Goal: Share content

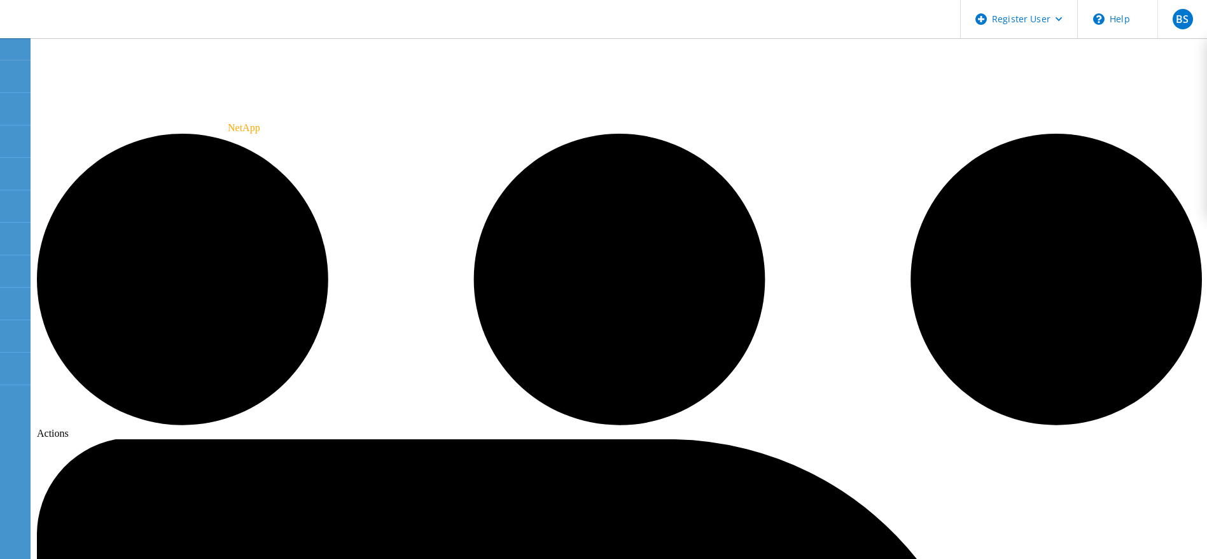
paste input "manual_partner_shared@liveoptics.com"
type input "manual_partner_shared@liveoptics.com"
